Goal: Information Seeking & Learning: Learn about a topic

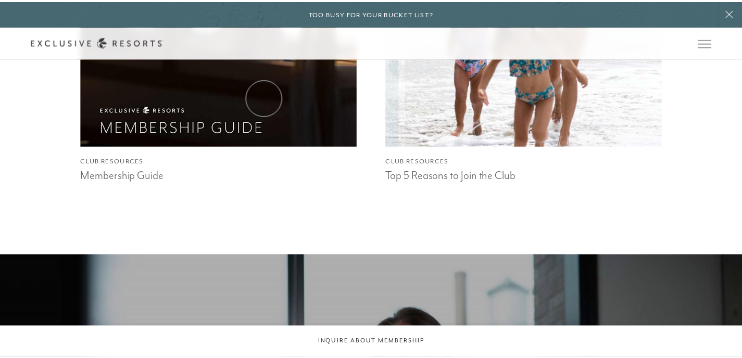
scroll to position [1061, 0]
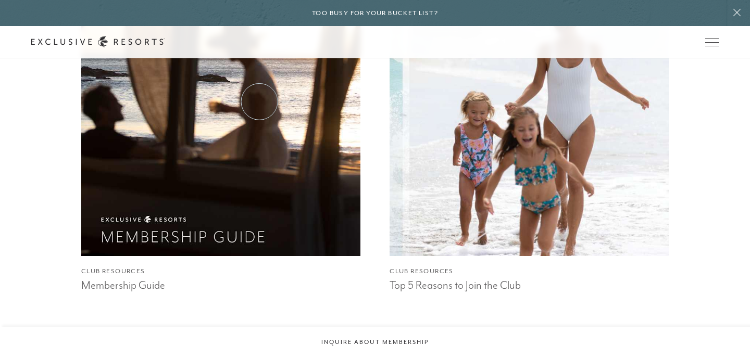
click at [259, 102] on img at bounding box center [220, 70] width 307 height 409
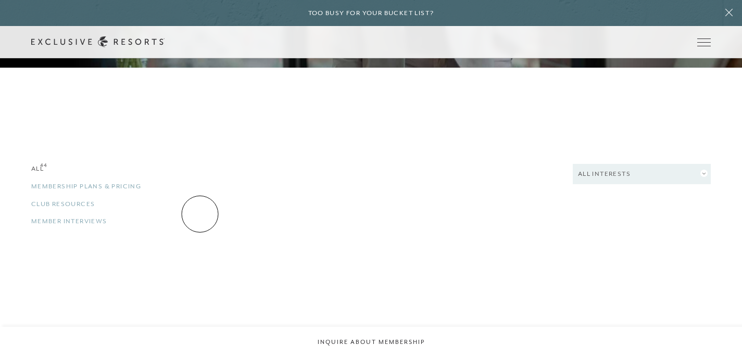
scroll to position [1768, 0]
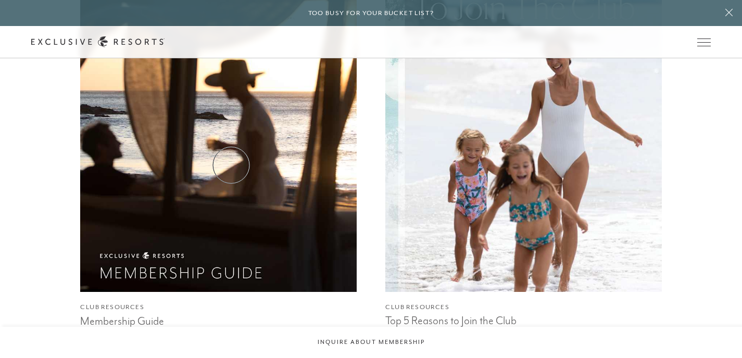
scroll to position [1045, 0]
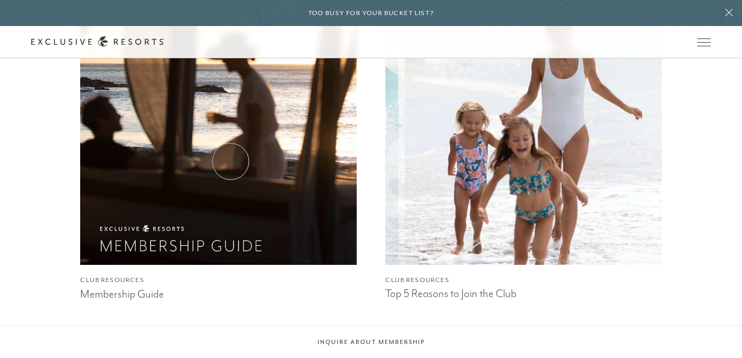
click at [231, 161] on img at bounding box center [219, 80] width 304 height 405
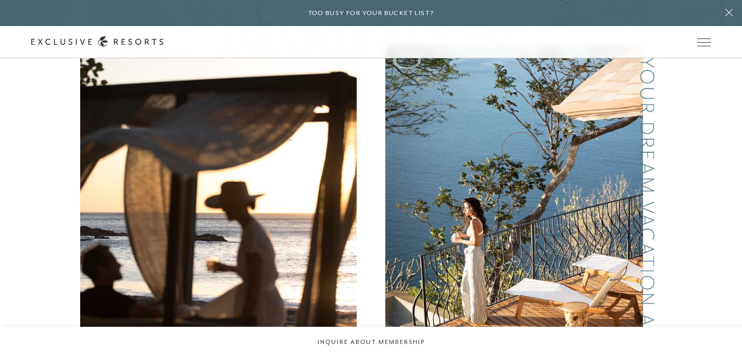
scroll to position [656, 0]
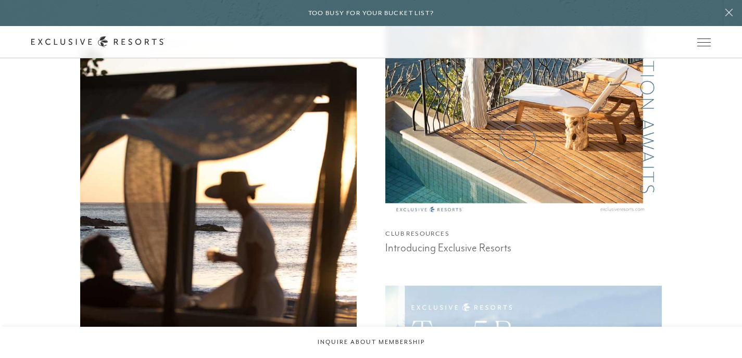
click at [517, 140] on img at bounding box center [524, 34] width 304 height 405
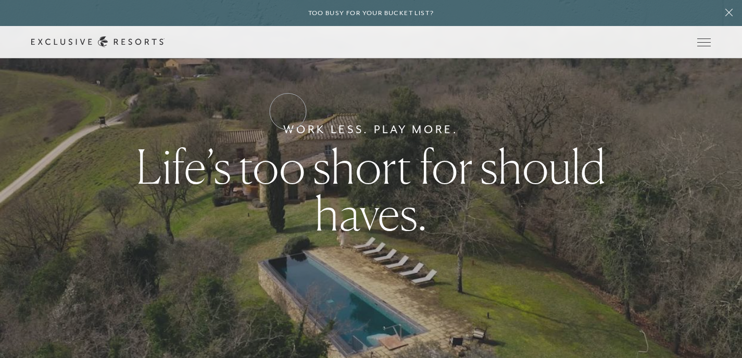
click at [0, 0] on link "Residence Collection" at bounding box center [0, 0] width 0 height 0
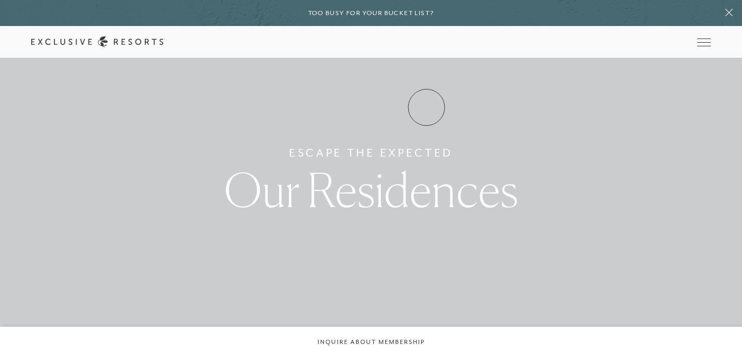
click at [0, 0] on link "Experience Collection" at bounding box center [0, 0] width 0 height 0
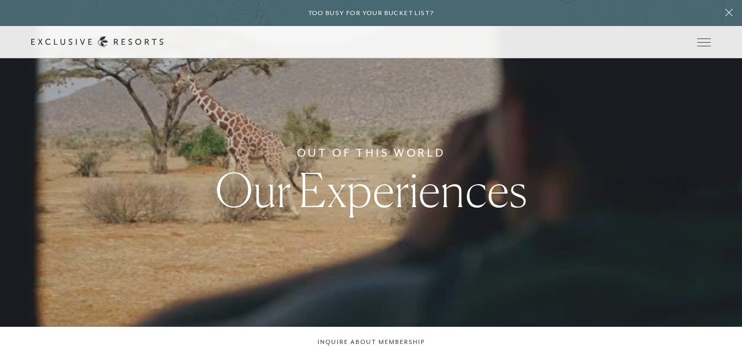
click at [0, 0] on link "How it works" at bounding box center [0, 0] width 0 height 0
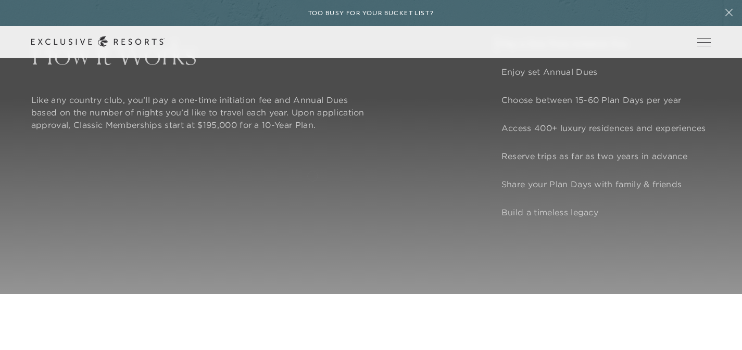
scroll to position [861, 0]
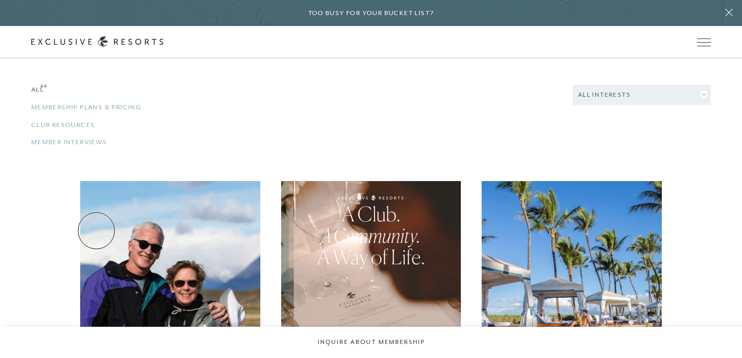
scroll to position [1826, 0]
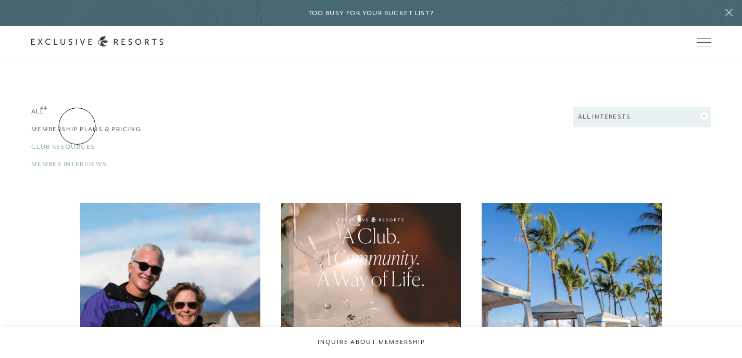
click at [77, 126] on link "Membership Plans & Pricing 44" at bounding box center [136, 129] width 211 height 10
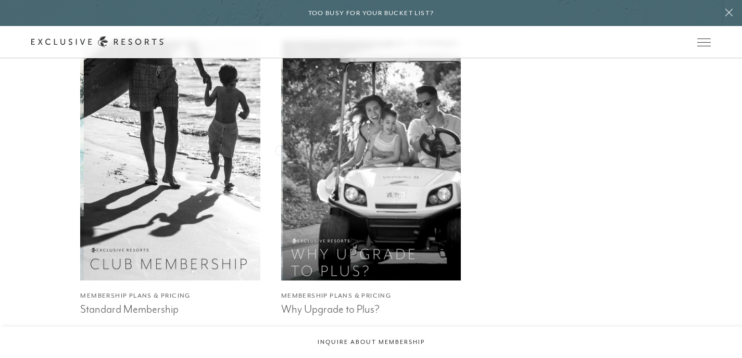
scroll to position [2118, 0]
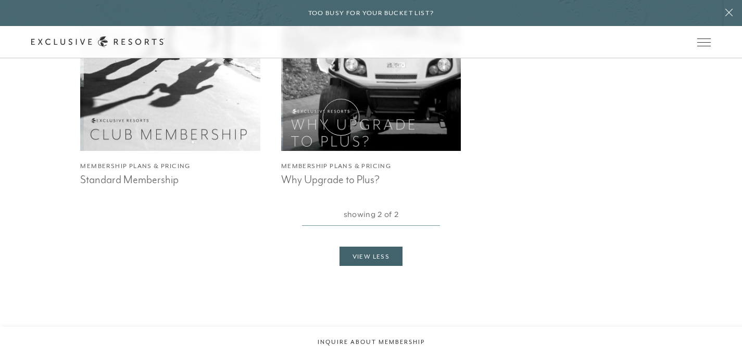
click at [341, 117] on img at bounding box center [371, 30] width 198 height 263
